Goal: Information Seeking & Learning: Learn about a topic

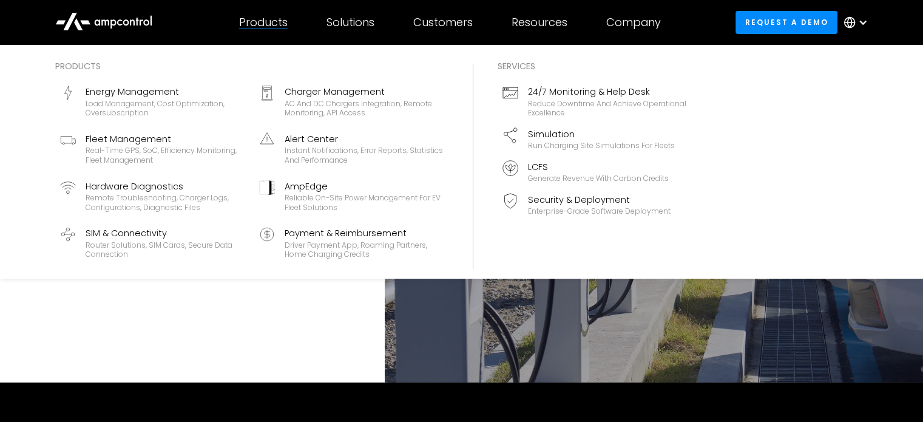
click at [344, 93] on div "Charger Management" at bounding box center [363, 91] width 159 height 13
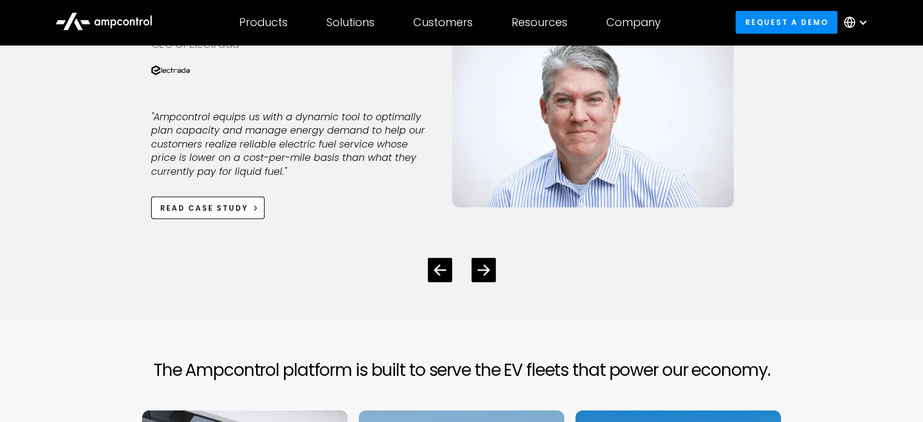
scroll to position [3370, 0]
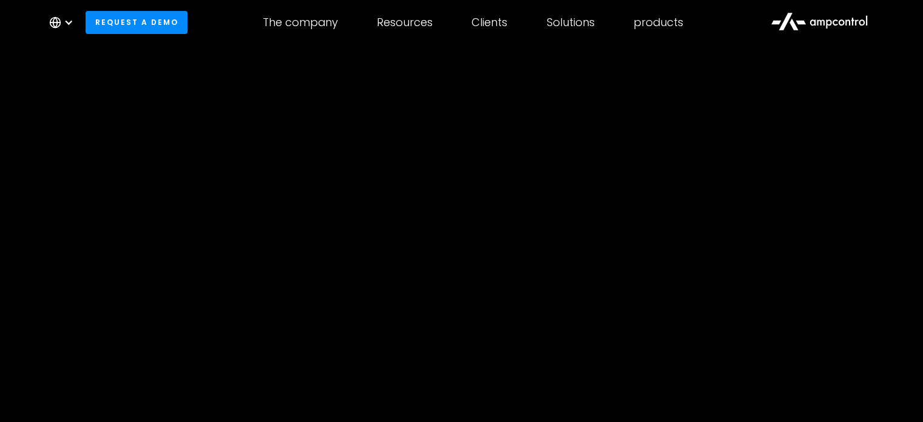
scroll to position [295, 0]
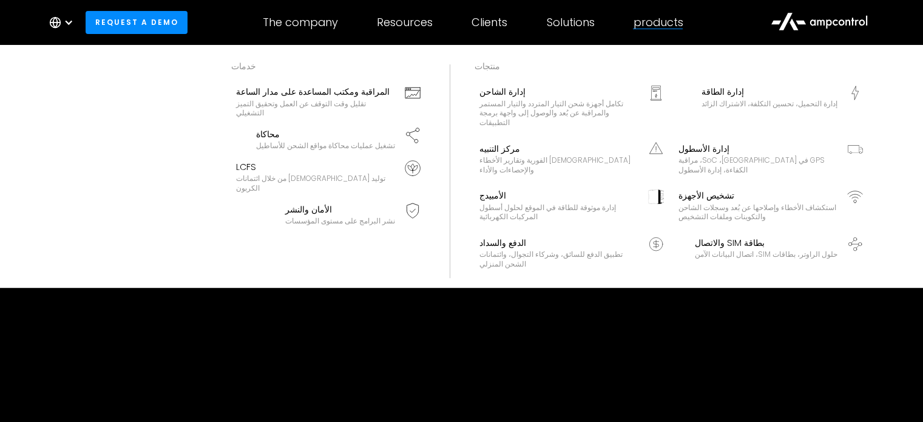
click at [590, 93] on div "إدارة الشاحن" at bounding box center [558, 91] width 159 height 13
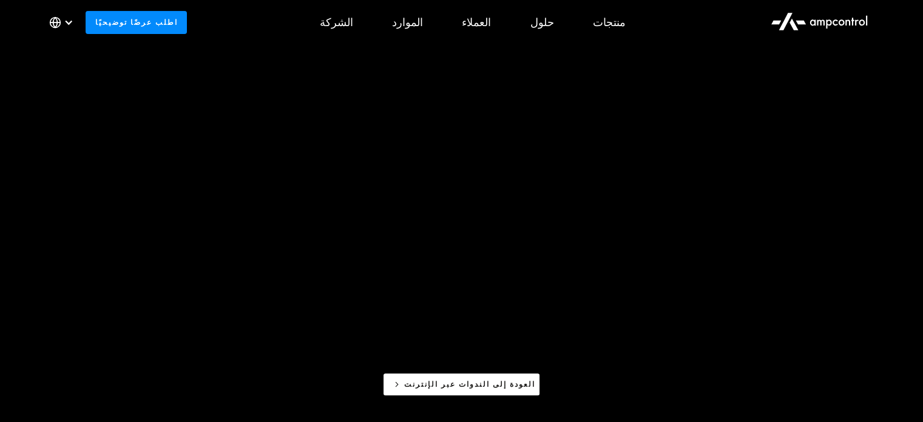
scroll to position [354, 0]
click at [67, 21] on div at bounding box center [69, 23] width 10 height 10
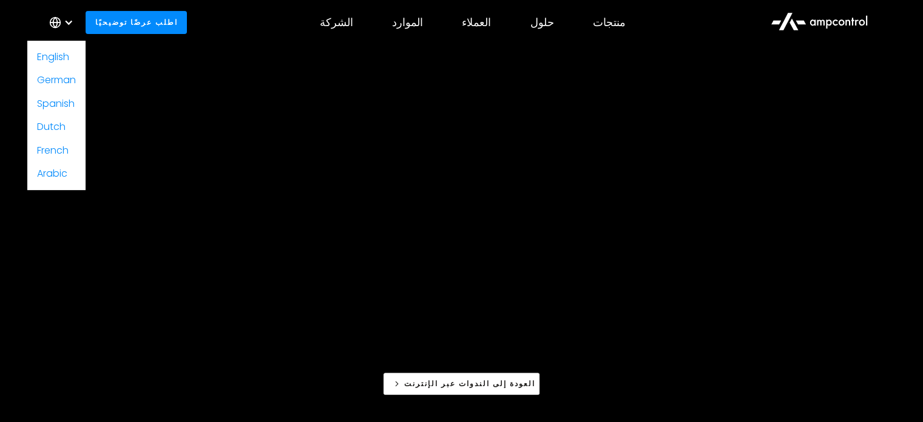
click at [62, 61] on link "English" at bounding box center [53, 57] width 32 height 14
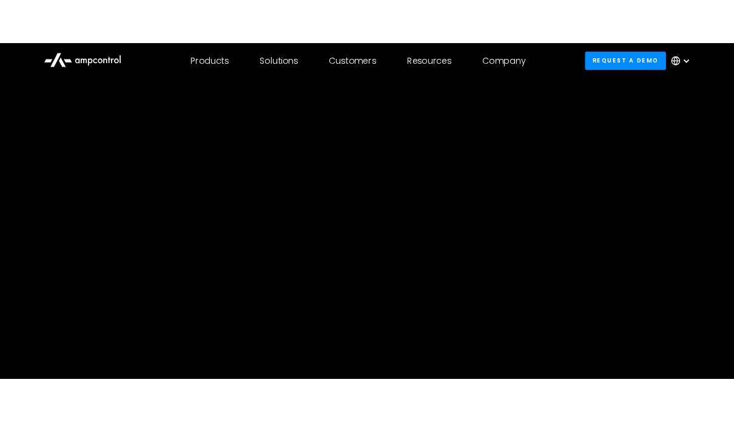
scroll to position [211, 0]
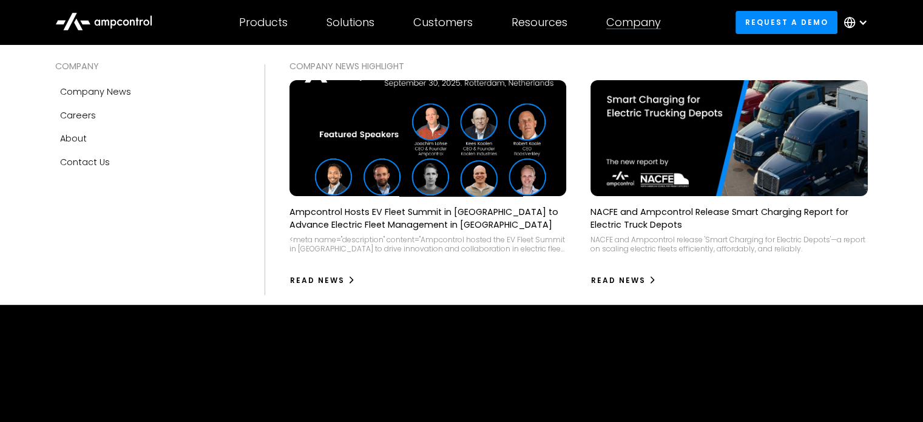
click at [513, 208] on p "Ampcontrol Hosts EV Fleet Summit in [GEOGRAPHIC_DATA] to Advance Electric Fleet…" at bounding box center [427, 218] width 277 height 24
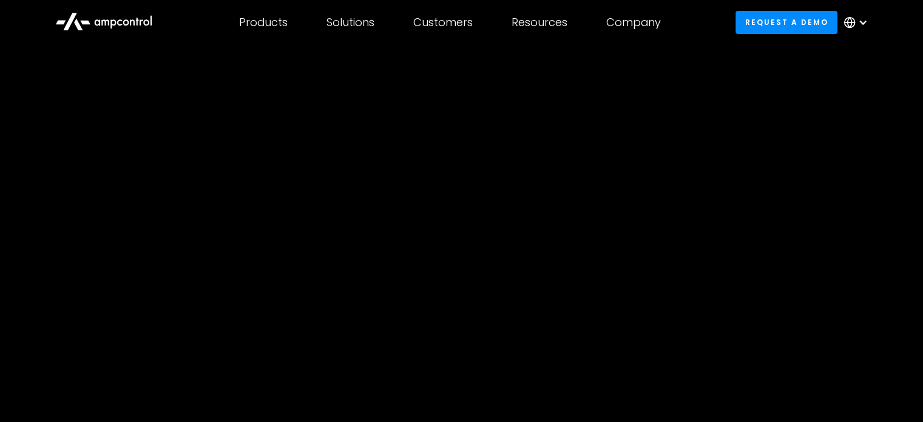
click at [56, 93] on div "On Demand WEbinar What Is OCPP and How to Use It For Smart Charging Webinar OCP…" at bounding box center [461, 215] width 923 height 762
